Goal: Information Seeking & Learning: Learn about a topic

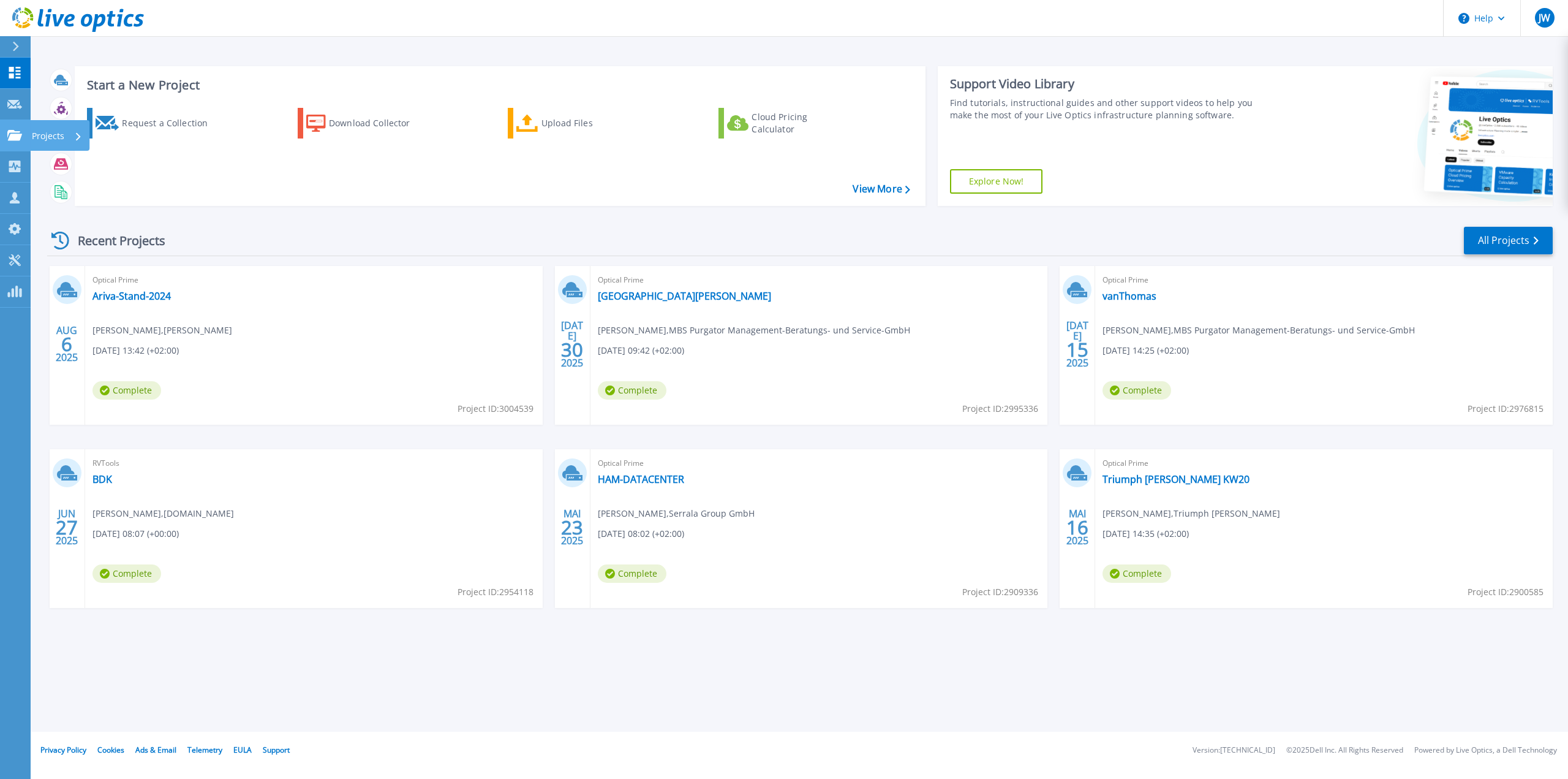
click at [20, 135] on icon at bounding box center [14, 135] width 14 height 11
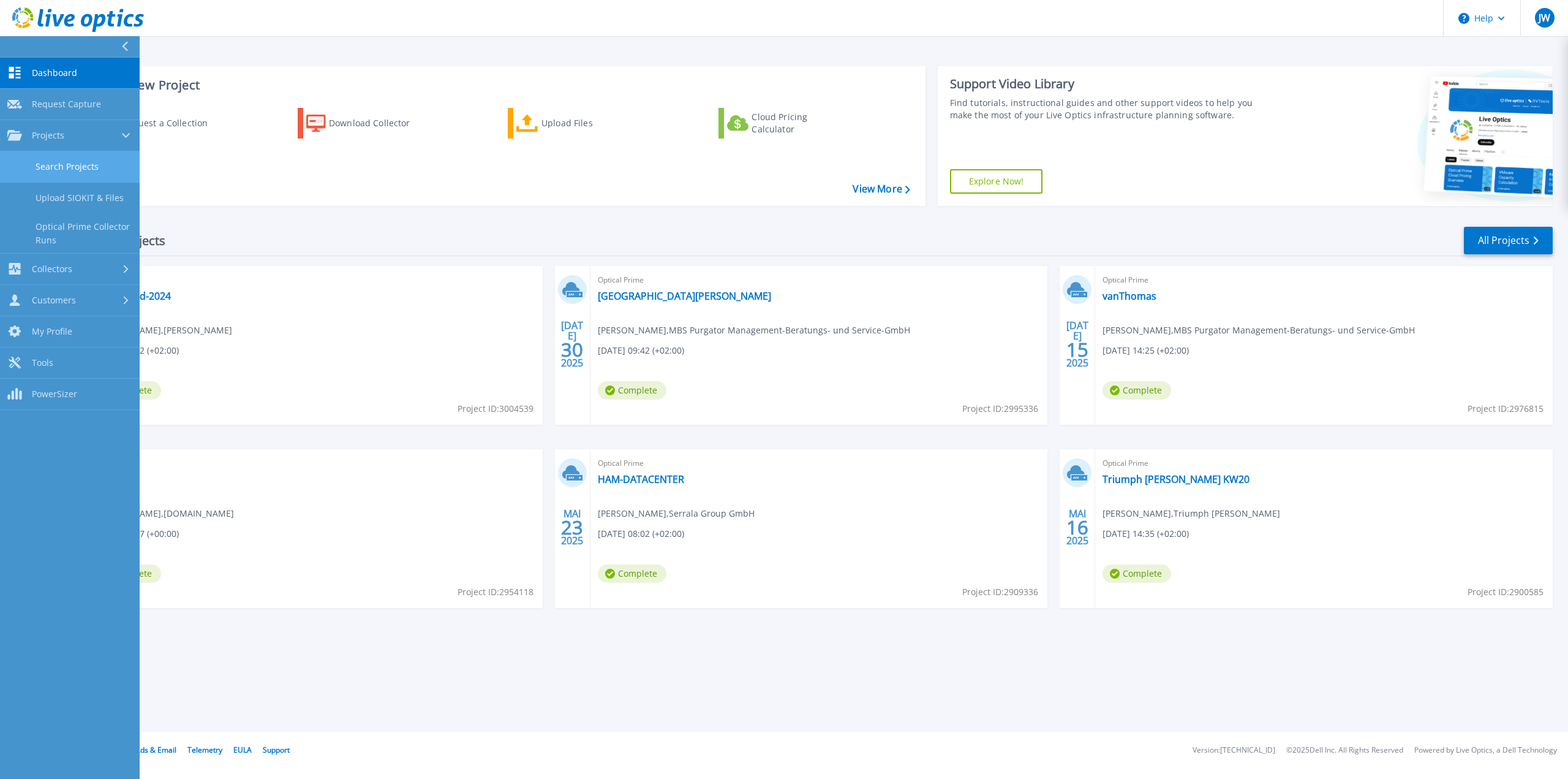
click at [72, 161] on link "Search Projects" at bounding box center [69, 167] width 140 height 31
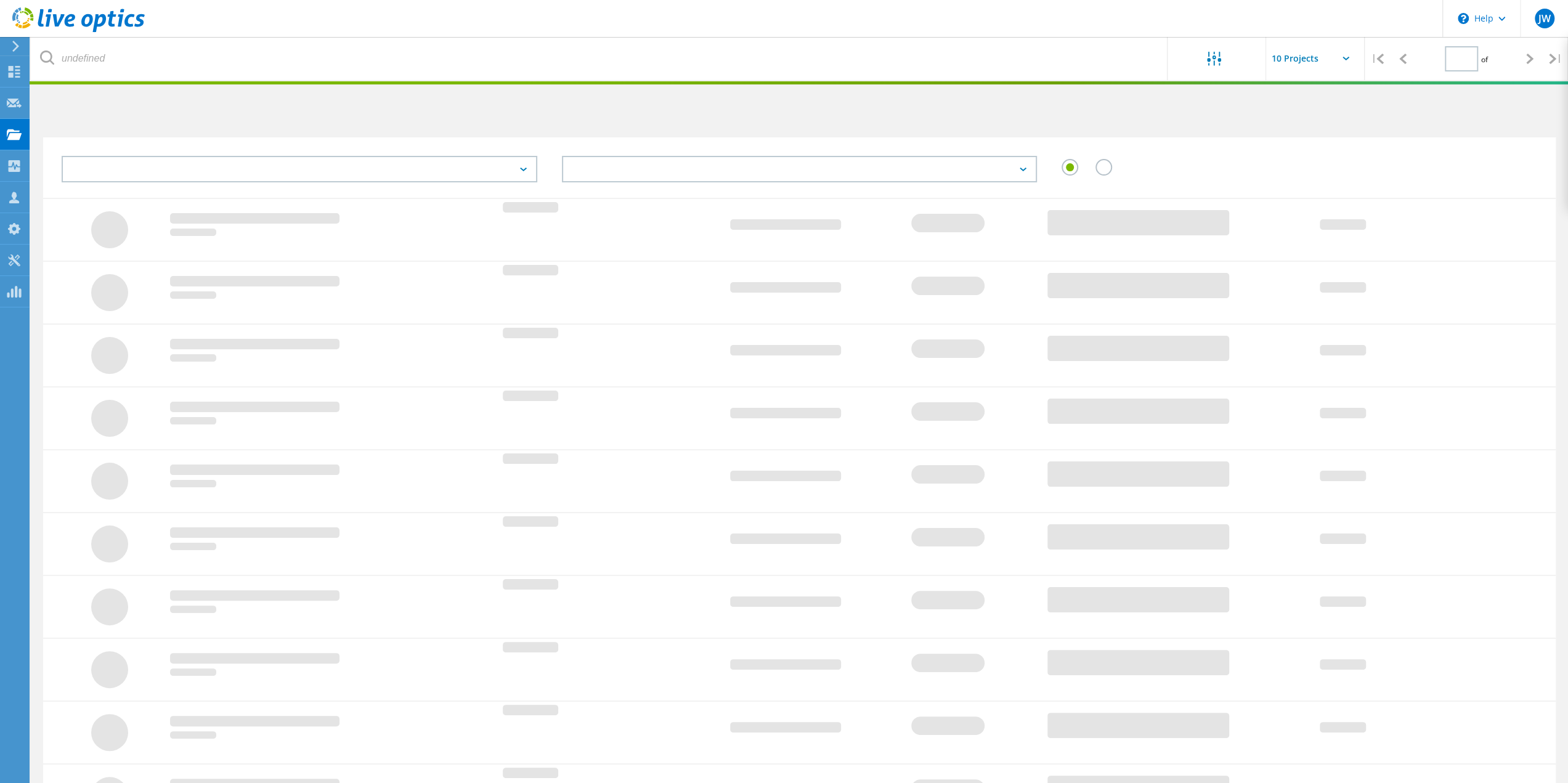
type input "1"
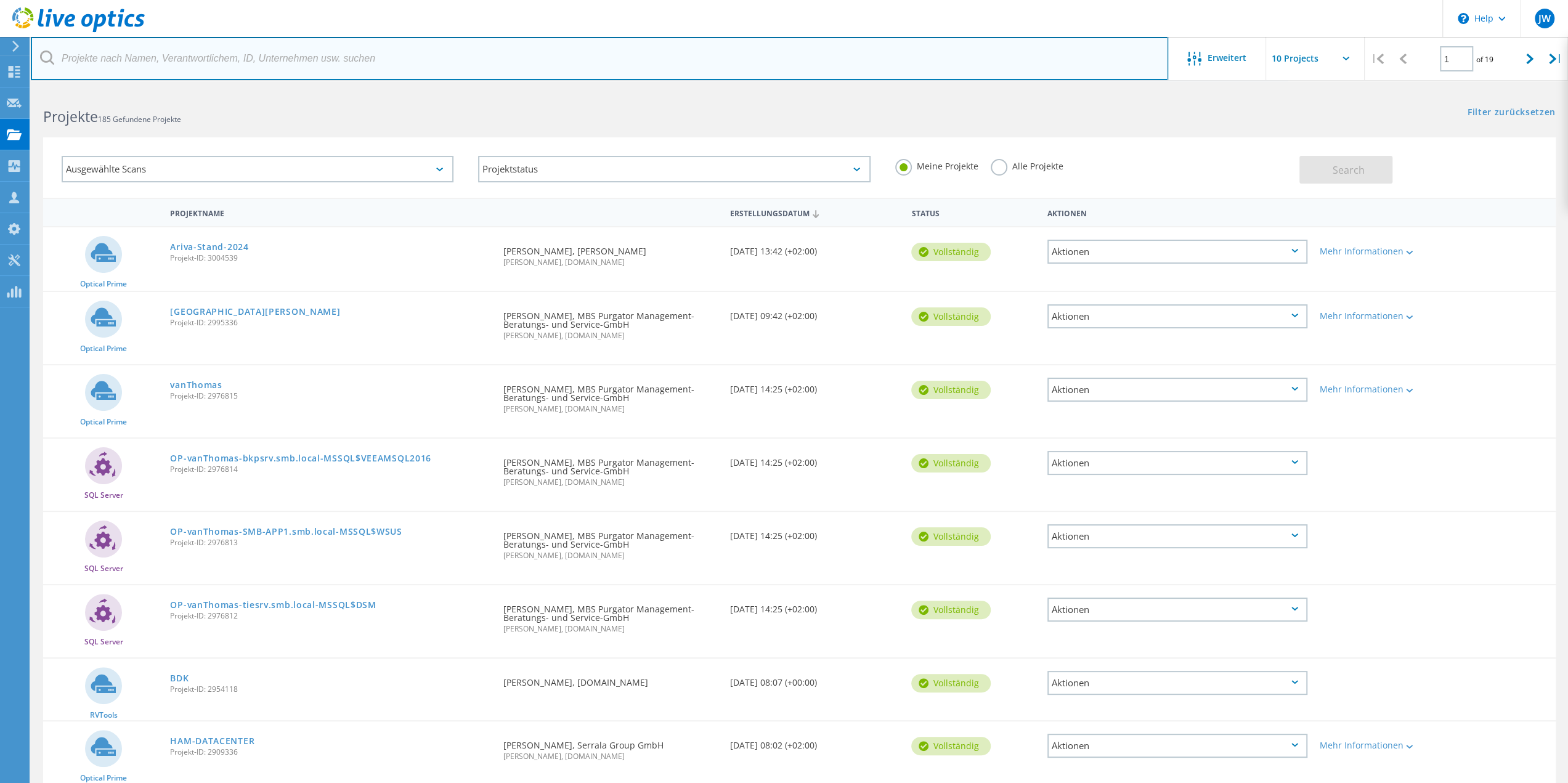
click at [143, 63] on input "text" at bounding box center [600, 58] width 1137 height 43
type input "schmitz"
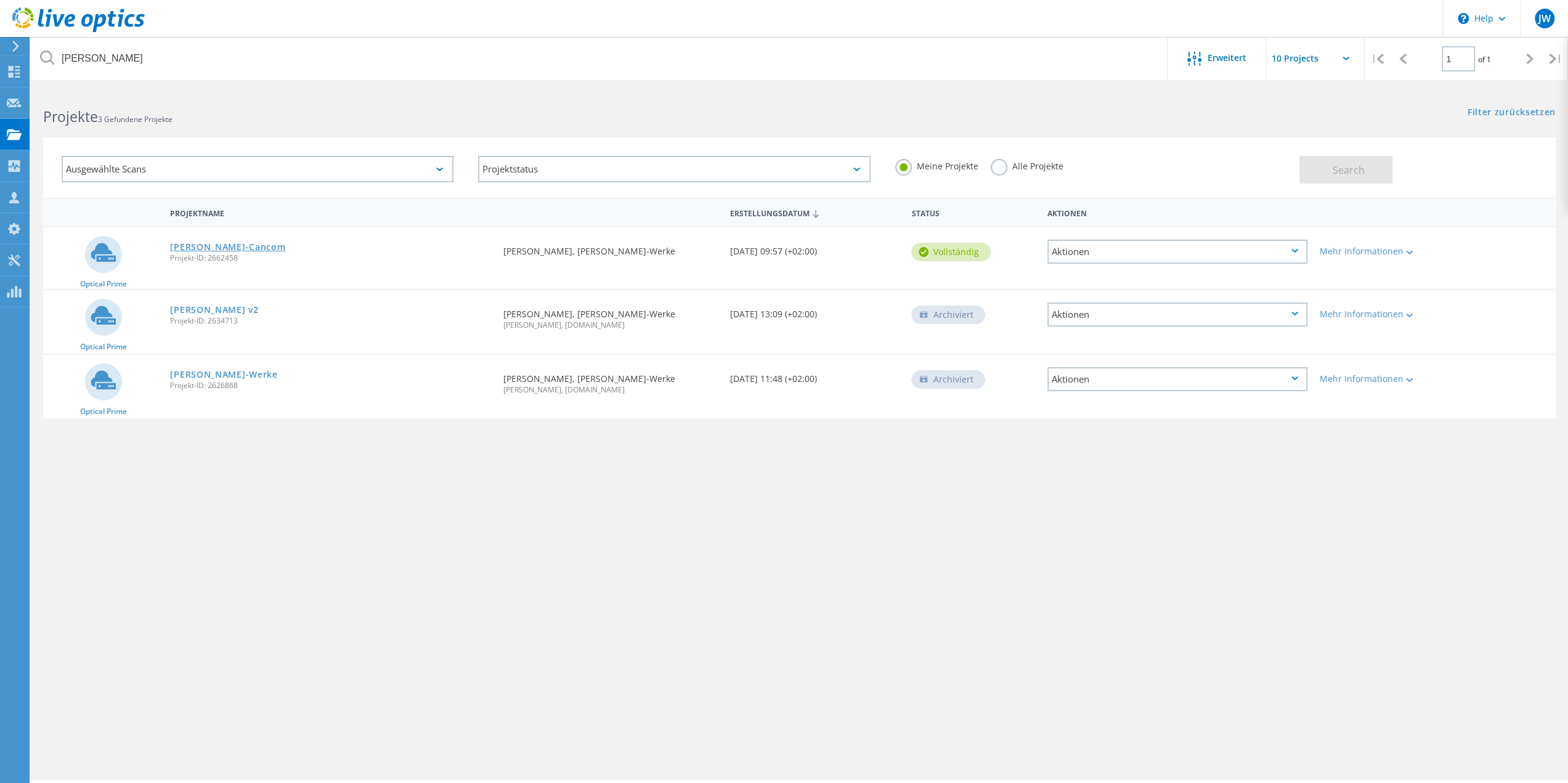
click at [191, 250] on link "[PERSON_NAME]-Cancom" at bounding box center [227, 246] width 115 height 9
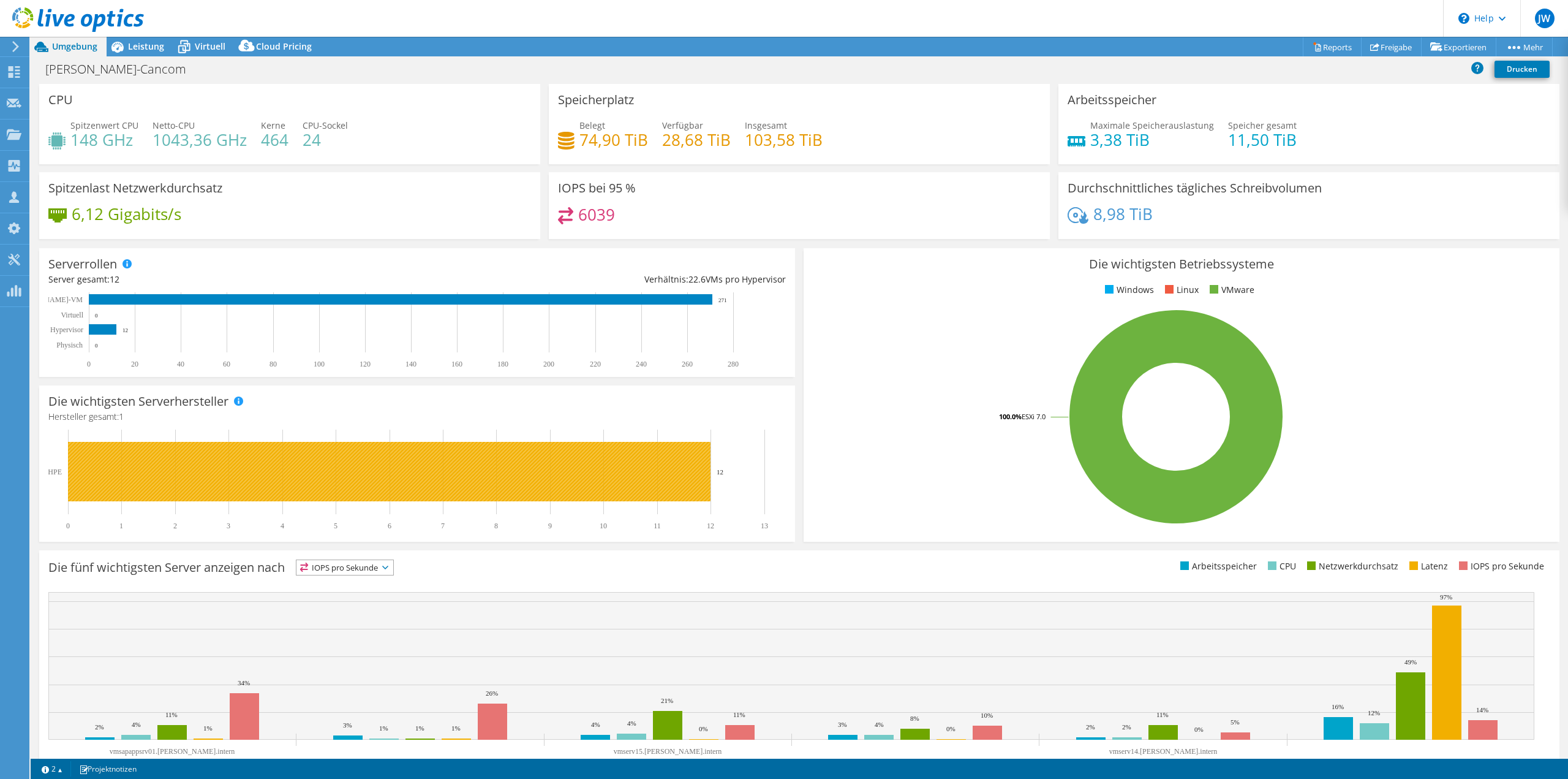
select select "USD"
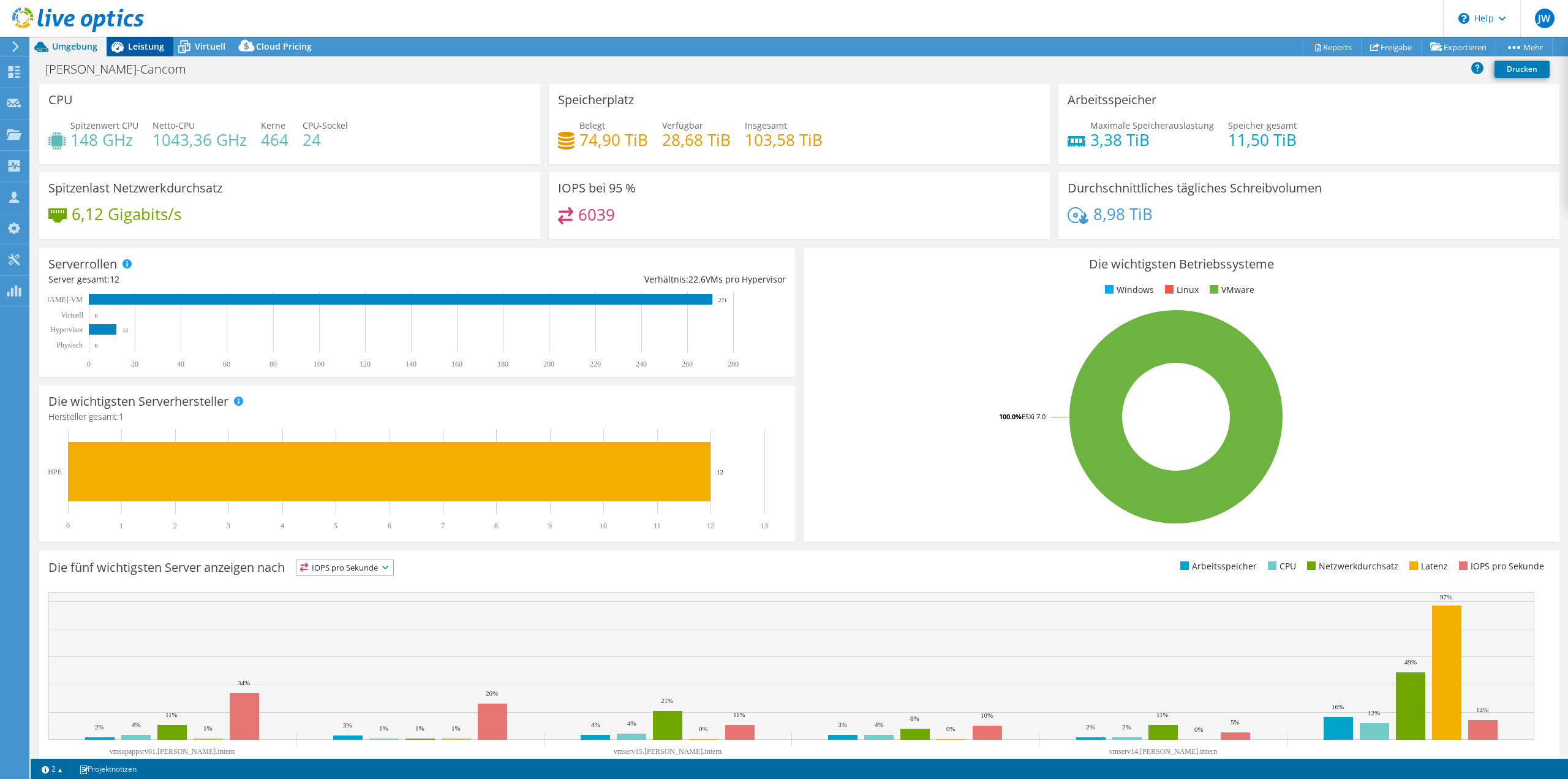
click at [154, 42] on span "Leistung" at bounding box center [146, 46] width 36 height 12
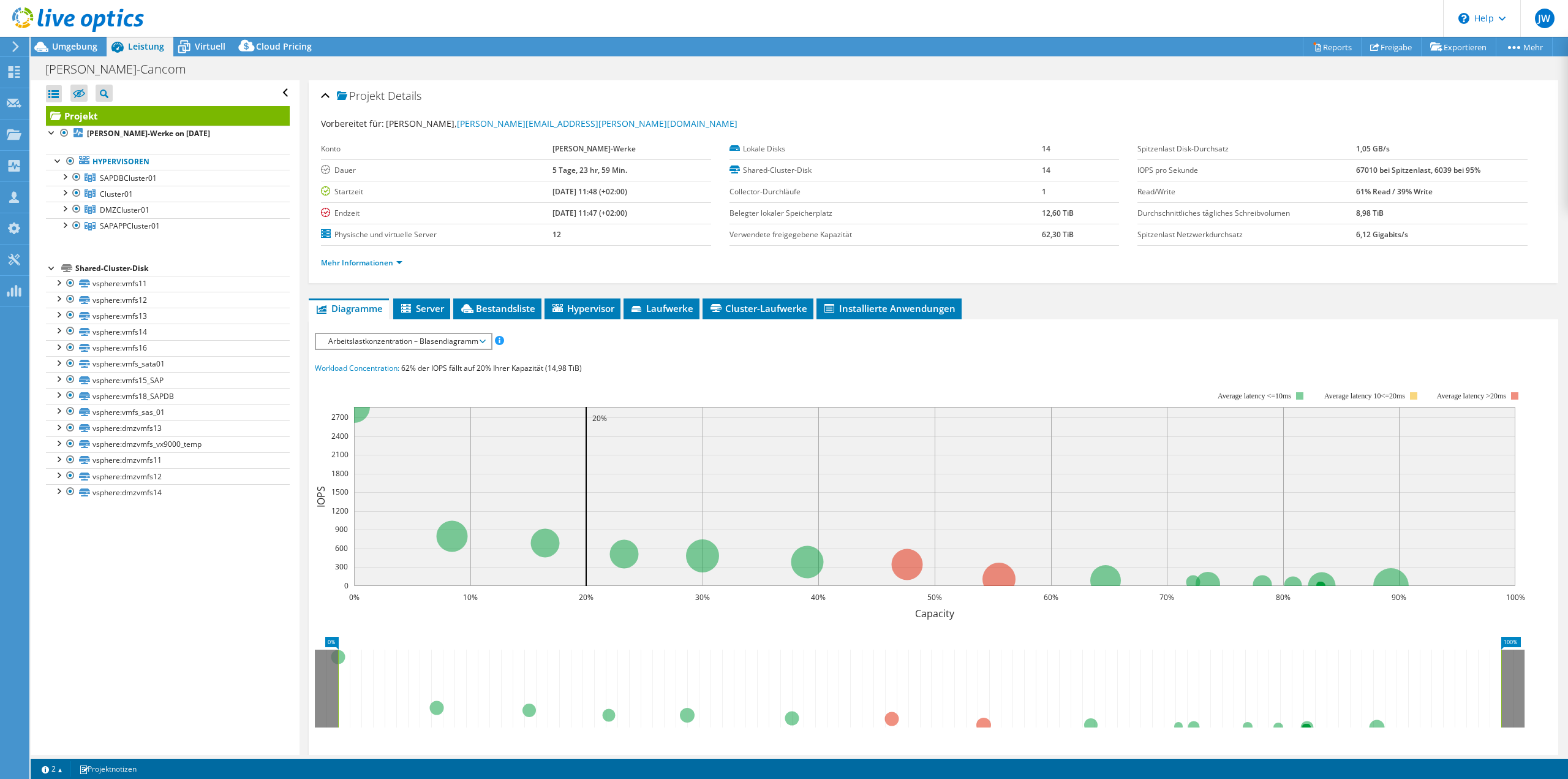
drag, startPoint x: 1348, startPoint y: 170, endPoint x: 1363, endPoint y: 168, distance: 15.1
click at [1363, 168] on tr "IOPS pro Sekunde 67010 bei Spitzenlast, 6039 bei 95%" at bounding box center [1333, 170] width 390 height 21
click at [407, 342] on span "Arbeitslastkonzentration – Blasendiagramm" at bounding box center [403, 341] width 162 height 14
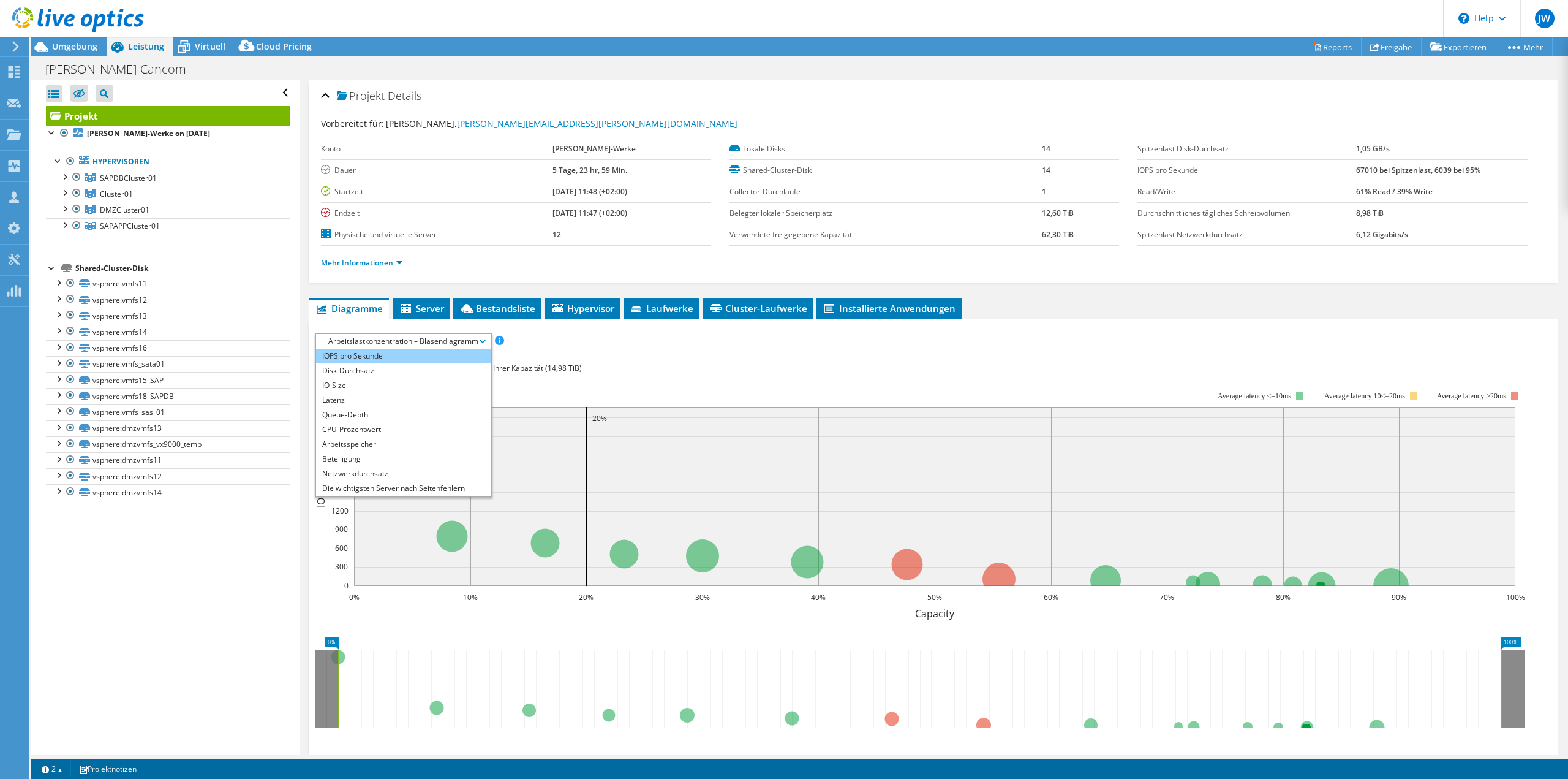
click at [368, 354] on li "IOPS pro Sekunde" at bounding box center [403, 355] width 175 height 14
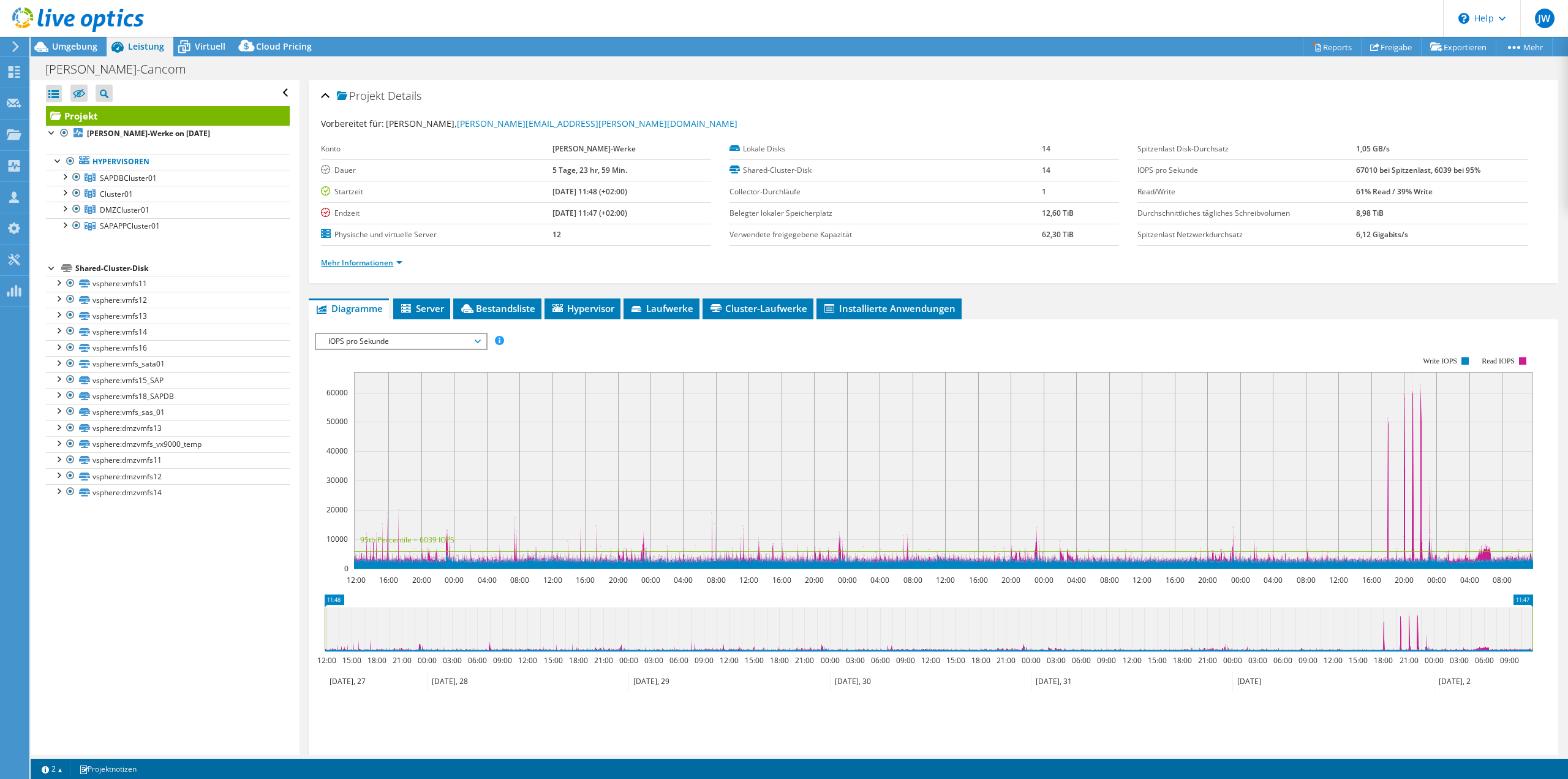
click at [354, 264] on link "Mehr Informationen" at bounding box center [362, 263] width 81 height 11
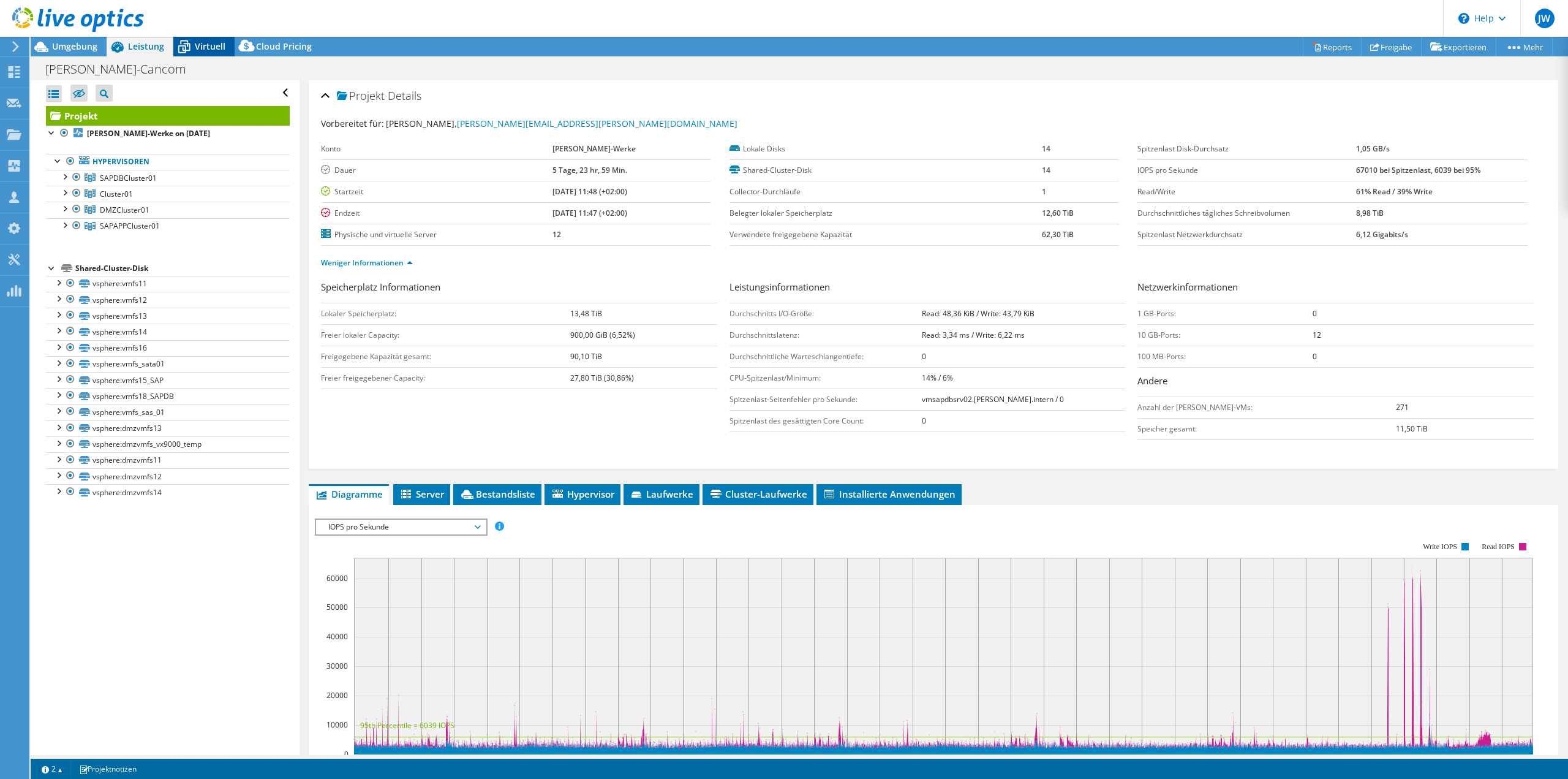
click at [206, 44] on span "Virtuell" at bounding box center [210, 46] width 31 height 12
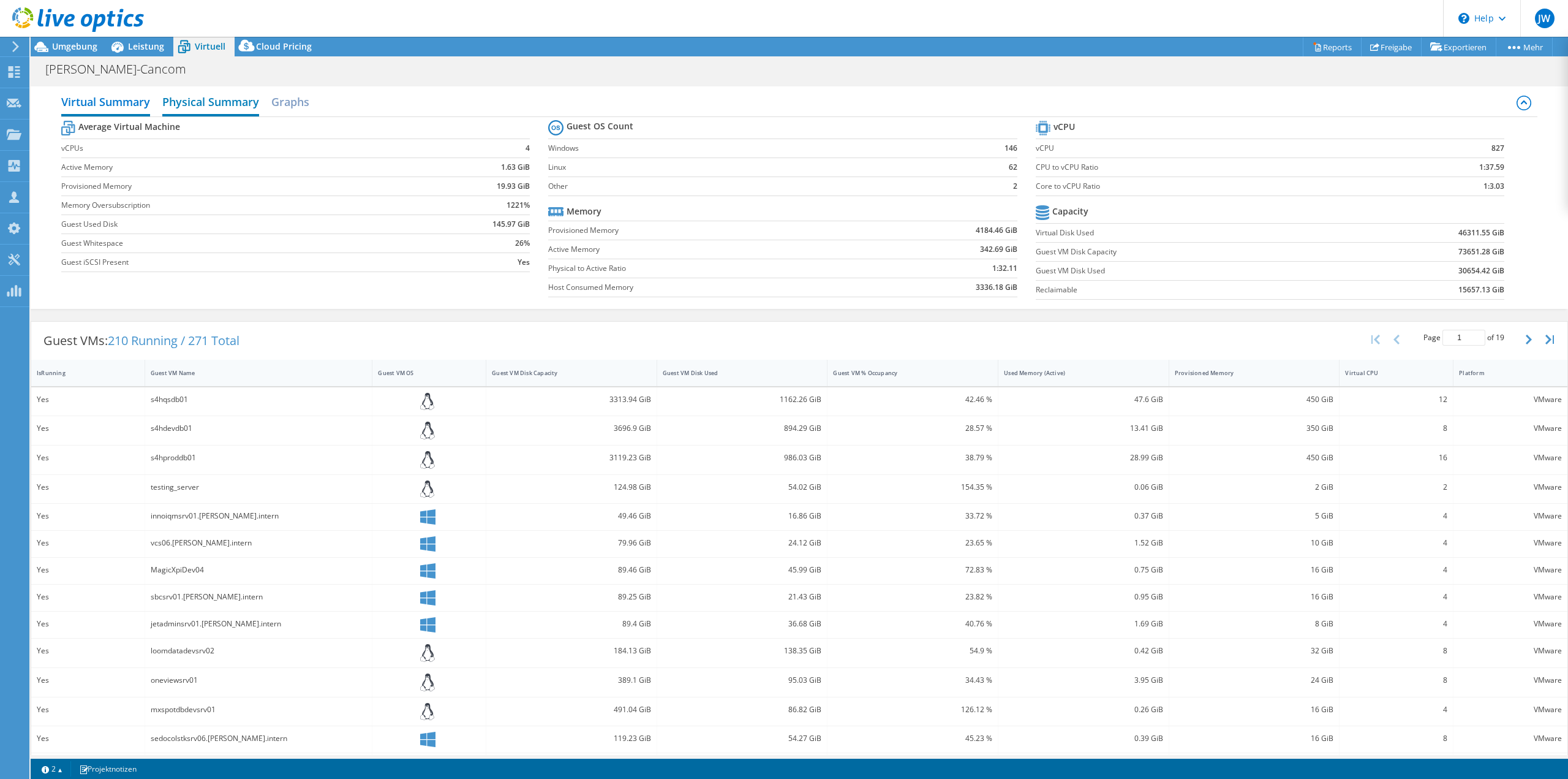
click at [191, 97] on h2 "Physical Summary" at bounding box center [210, 103] width 96 height 27
